Goal: Check status: Check status

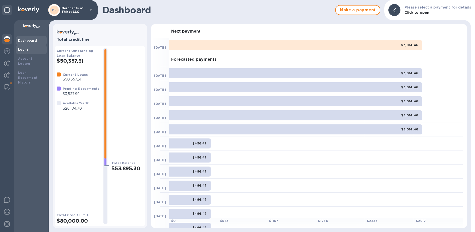
click at [20, 51] on b "Loans" at bounding box center [23, 50] width 11 height 4
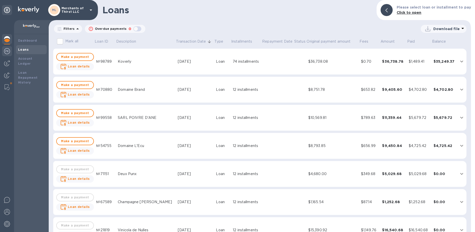
click at [8, 54] on img at bounding box center [7, 51] width 6 height 6
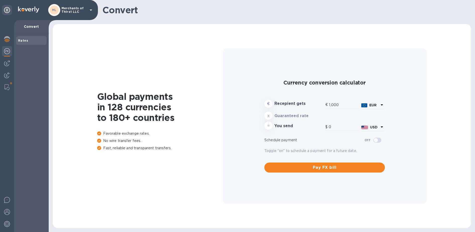
type input "1,180.79"
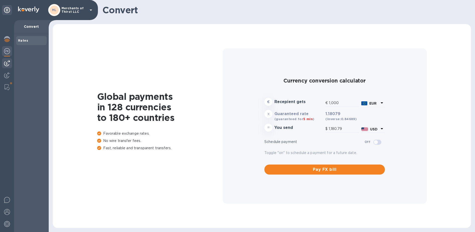
click at [8, 62] on img at bounding box center [7, 63] width 6 height 6
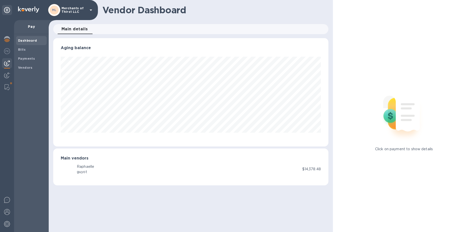
scroll to position [108, 275]
click at [23, 59] on b "Payments" at bounding box center [26, 59] width 17 height 4
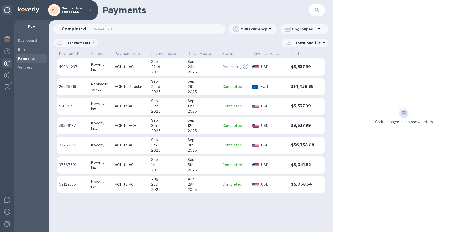
click at [90, 43] on icon at bounding box center [93, 43] width 6 height 6
drag, startPoint x: 91, startPoint y: 43, endPoint x: 94, endPoint y: 43, distance: 2.8
click at [92, 43] on icon at bounding box center [93, 42] width 3 height 1
click at [0, 0] on icon at bounding box center [0, 0] width 0 height 0
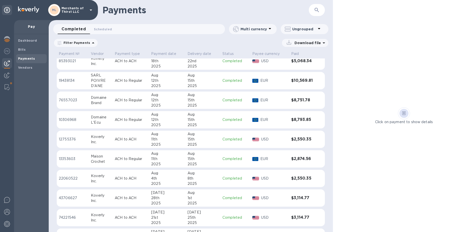
scroll to position [150, 0]
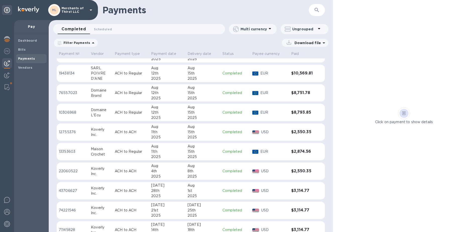
click at [117, 151] on p "ACH to Regular" at bounding box center [131, 151] width 32 height 5
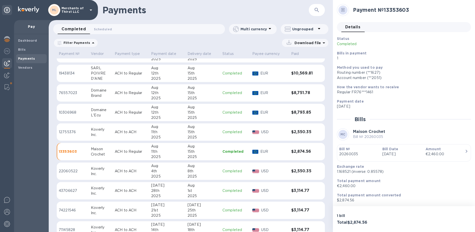
scroll to position [1, 0]
drag, startPoint x: 356, startPoint y: 185, endPoint x: 337, endPoint y: 184, distance: 19.6
click at [337, 184] on p "€2,460.00" at bounding box center [402, 185] width 130 height 5
